Goal: Task Accomplishment & Management: Manage account settings

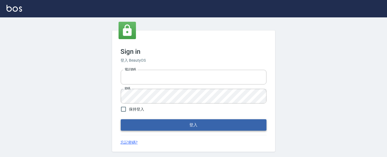
type input "0931911003"
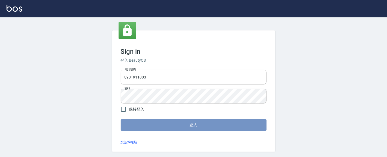
drag, startPoint x: 189, startPoint y: 128, endPoint x: 200, endPoint y: 124, distance: 11.0
click at [190, 128] on button "登入" at bounding box center [194, 124] width 146 height 11
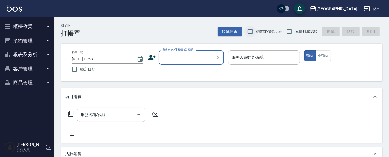
drag, startPoint x: 244, startPoint y: 33, endPoint x: 270, endPoint y: 33, distance: 25.5
click at [245, 33] on input "結帳前確認明細" at bounding box center [249, 31] width 11 height 11
checkbox input "true"
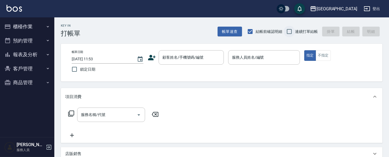
click at [289, 30] on input "連續打單結帳" at bounding box center [289, 31] width 11 height 11
checkbox input "true"
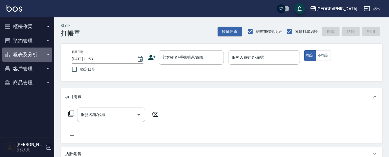
click at [20, 53] on button "報表及分析" at bounding box center [27, 55] width 50 height 14
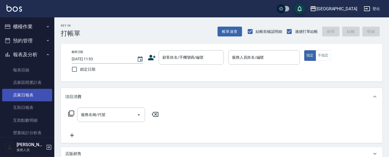
click at [28, 94] on link "店家日報表" at bounding box center [27, 95] width 50 height 12
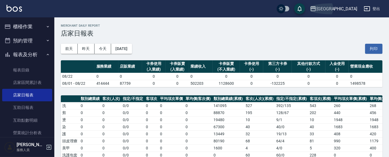
click at [344, 10] on div "[GEOGRAPHIC_DATA]" at bounding box center [336, 8] width 41 height 7
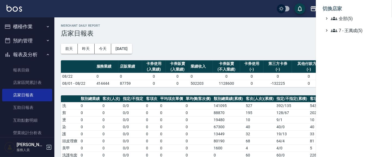
click at [346, 14] on li "切換店家" at bounding box center [353, 8] width 63 height 13
drag, startPoint x: 348, startPoint y: 18, endPoint x: 349, endPoint y: 23, distance: 4.6
click at [348, 18] on span "全部(5)" at bounding box center [357, 18] width 52 height 7
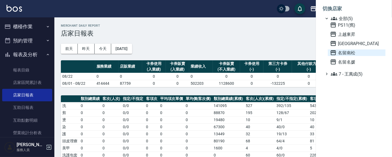
click at [350, 52] on span "名留南松" at bounding box center [356, 52] width 53 height 7
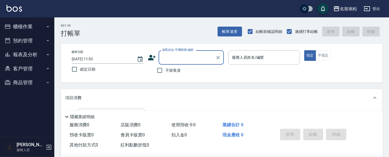
click at [34, 56] on button "報表及分析" at bounding box center [27, 55] width 50 height 14
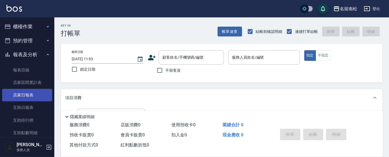
click at [32, 92] on link "店家日報表" at bounding box center [27, 95] width 50 height 12
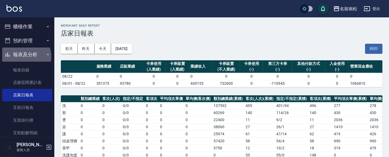
click at [26, 56] on button "報表及分析" at bounding box center [27, 55] width 50 height 14
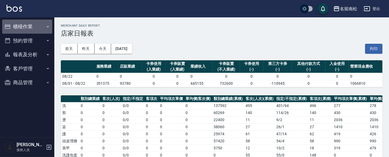
click at [27, 25] on button "櫃檯作業" at bounding box center [27, 27] width 50 height 14
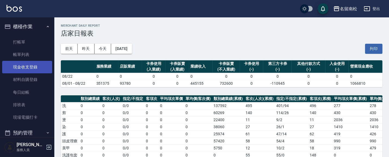
click at [37, 65] on link "現金收支登錄" at bounding box center [27, 67] width 50 height 12
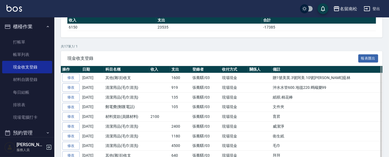
scroll to position [71, 0]
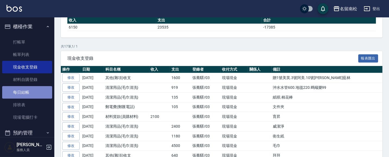
click at [30, 95] on link "每日結帳" at bounding box center [27, 92] width 50 height 12
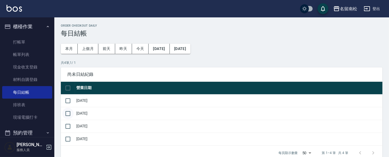
drag, startPoint x: 64, startPoint y: 100, endPoint x: 71, endPoint y: 112, distance: 13.3
click at [66, 102] on input "checkbox" at bounding box center [67, 100] width 11 height 11
checkbox input "true"
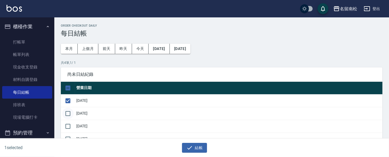
drag, startPoint x: 65, startPoint y: 115, endPoint x: 63, endPoint y: 118, distance: 4.0
click at [64, 115] on input "checkbox" at bounding box center [67, 113] width 11 height 11
checkbox input "true"
drag, startPoint x: 66, startPoint y: 126, endPoint x: 84, endPoint y: 137, distance: 21.2
click at [66, 126] on input "checkbox" at bounding box center [67, 126] width 11 height 11
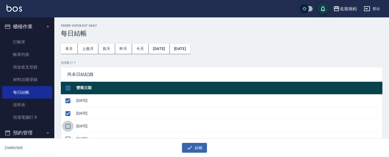
checkbox input "true"
click at [193, 148] on button "結帳" at bounding box center [194, 148] width 25 height 10
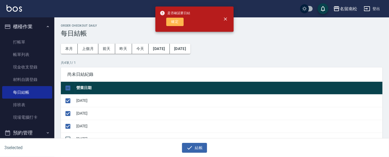
drag, startPoint x: 176, startPoint y: 23, endPoint x: 186, endPoint y: 14, distance: 13.2
click at [176, 22] on button "確定" at bounding box center [174, 22] width 17 height 8
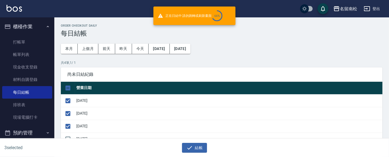
checkbox input "false"
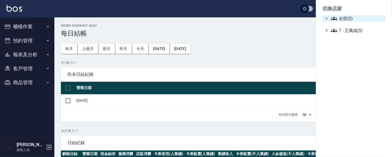
drag, startPoint x: 0, startPoint y: 0, endPoint x: 348, endPoint y: 18, distance: 349.0
click at [348, 18] on span "全部(5)" at bounding box center [357, 18] width 52 height 7
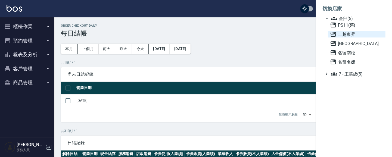
click at [350, 34] on span "上越東昇" at bounding box center [356, 34] width 53 height 7
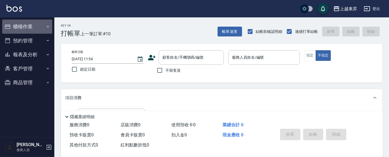
click at [18, 26] on button "櫃檯作業" at bounding box center [27, 27] width 50 height 14
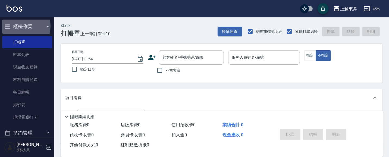
click at [18, 26] on button "櫃檯作業" at bounding box center [27, 27] width 50 height 14
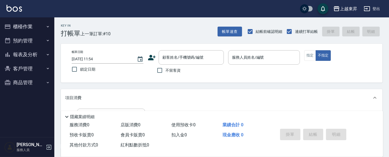
click at [26, 54] on button "報表及分析" at bounding box center [27, 55] width 50 height 14
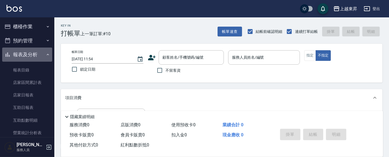
click at [33, 50] on button "報表及分析" at bounding box center [27, 55] width 50 height 14
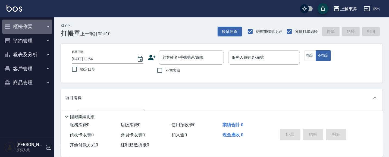
click at [22, 29] on button "櫃檯作業" at bounding box center [27, 27] width 50 height 14
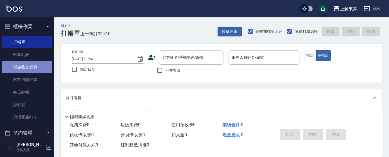
click at [27, 69] on link "現金收支登錄" at bounding box center [27, 67] width 50 height 12
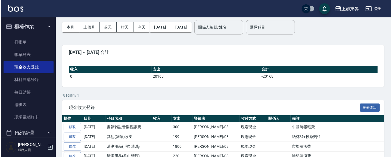
scroll to position [23, 0]
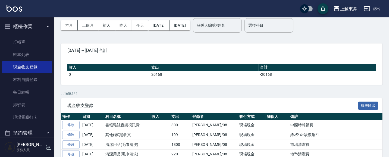
click at [347, 7] on div "上越東昇" at bounding box center [348, 8] width 17 height 7
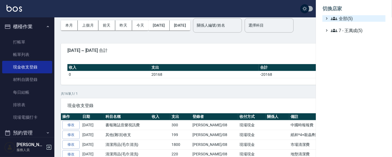
click at [340, 18] on span "全部(5)" at bounding box center [357, 18] width 52 height 7
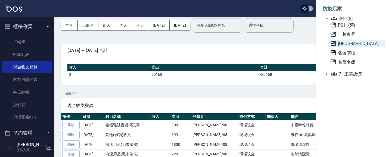
click at [340, 42] on span "上越[GEOGRAPHIC_DATA]" at bounding box center [356, 43] width 53 height 7
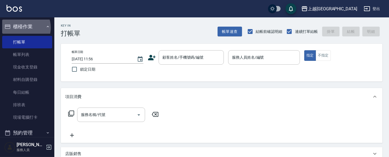
click at [21, 27] on button "櫃檯作業" at bounding box center [27, 27] width 50 height 14
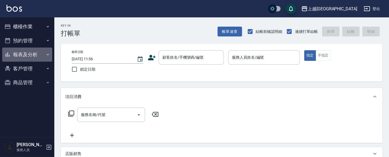
click at [25, 52] on button "報表及分析" at bounding box center [27, 55] width 50 height 14
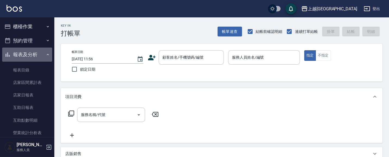
click at [27, 49] on button "報表及分析" at bounding box center [27, 55] width 50 height 14
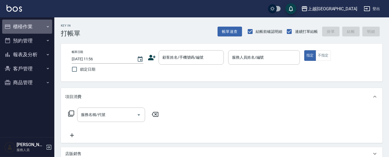
click at [23, 27] on button "櫃檯作業" at bounding box center [27, 27] width 50 height 14
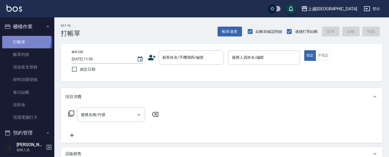
click at [23, 40] on link "打帳單" at bounding box center [27, 42] width 50 height 12
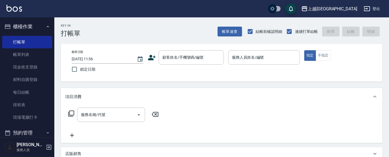
click at [29, 22] on button "櫃檯作業" at bounding box center [27, 27] width 50 height 14
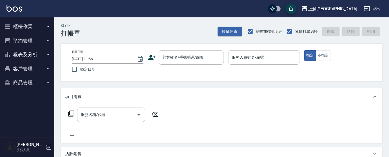
click at [33, 18] on ul "櫃檯作業 打帳單 帳單列表 現金收支登錄 材料自購登錄 每日結帳 排班表 現場電腦打卡 預約管理 預約管理 單日預約紀錄 單週預約紀錄 報表及分析 報表目錄 …" at bounding box center [27, 54] width 50 height 74
click at [37, 27] on button "櫃檯作業" at bounding box center [27, 27] width 50 height 14
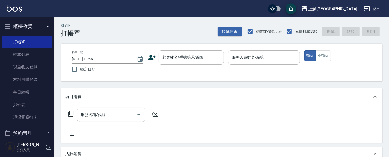
click at [35, 35] on ul "打帳單 帳單列表 現金收支登錄 材料自購登錄 每日結帳 排班表 現場電腦打卡" at bounding box center [27, 80] width 50 height 92
